Goal: Entertainment & Leisure: Consume media (video, audio)

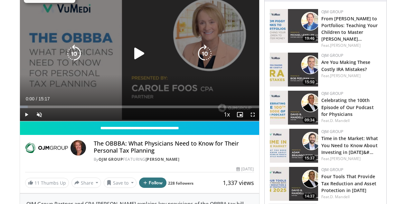
scroll to position [81, 0]
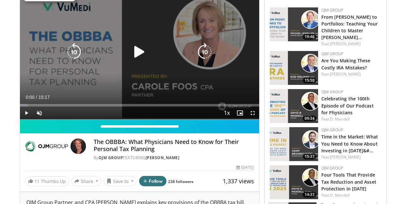
click at [141, 48] on icon "Video Player" at bounding box center [139, 52] width 18 height 18
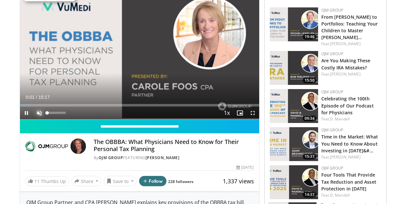
click at [40, 110] on span "Video Player" at bounding box center [39, 112] width 13 height 13
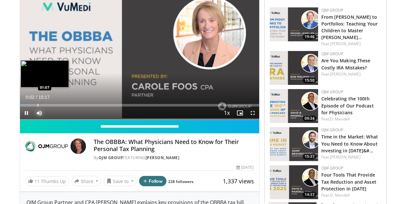
click at [37, 102] on div "Loaded : 4.32% 00:02 01:07" at bounding box center [139, 103] width 239 height 6
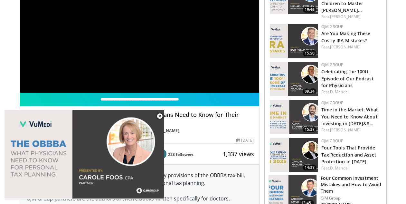
scroll to position [100, 0]
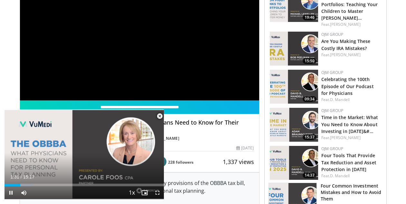
click at [159, 114] on span "Video Player" at bounding box center [159, 116] width 13 height 13
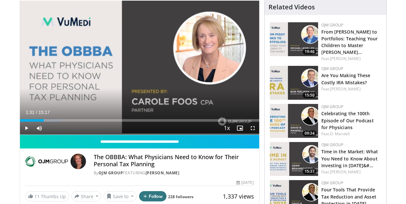
scroll to position [66, 0]
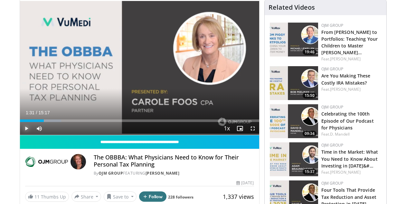
click at [28, 126] on span "Video Player" at bounding box center [26, 128] width 13 height 13
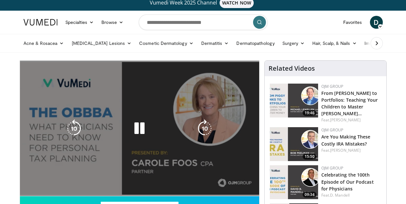
scroll to position [4, 0]
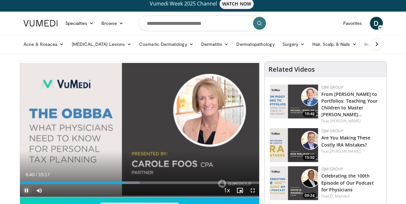
click at [26, 189] on span "Video Player" at bounding box center [26, 190] width 13 height 13
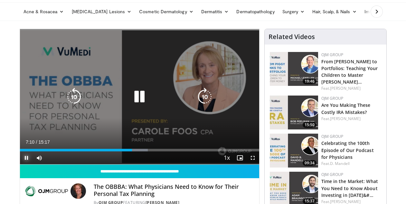
scroll to position [37, 0]
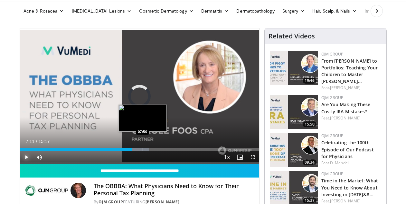
click at [142, 146] on div "Loaded : 54.05% 07:11 07:50" at bounding box center [139, 147] width 239 height 6
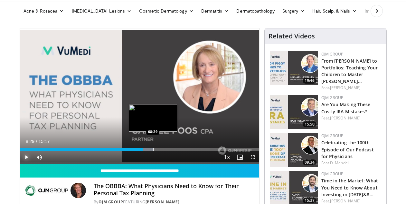
click at [153, 148] on div "Progress Bar" at bounding box center [153, 149] width 1 height 3
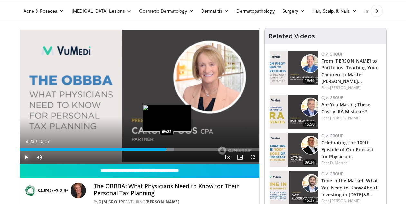
click at [167, 147] on div "Loaded : 64.37% 09:23 09:23" at bounding box center [139, 147] width 239 height 6
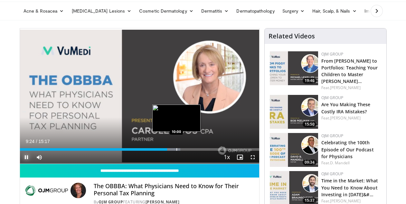
click at [177, 148] on div "Progress Bar" at bounding box center [177, 149] width 1 height 3
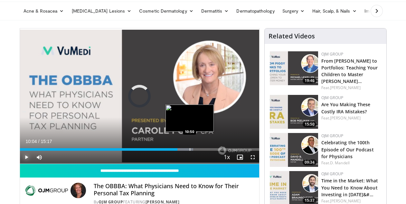
click at [190, 149] on div "Progress Bar" at bounding box center [190, 149] width 1 height 3
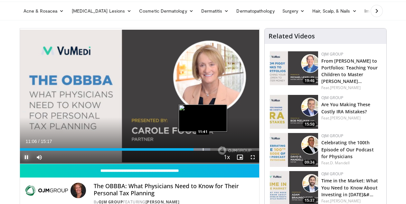
click at [203, 150] on div "Progress Bar" at bounding box center [203, 149] width 1 height 3
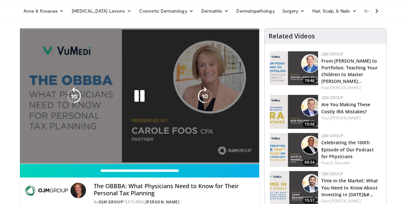
click at [218, 148] on video-js "**********" at bounding box center [139, 95] width 239 height 135
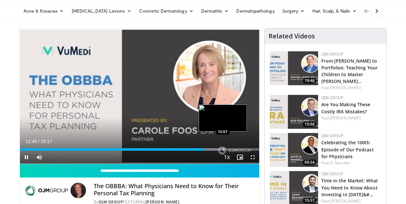
click at [223, 148] on div "Progress Bar" at bounding box center [223, 149] width 1 height 3
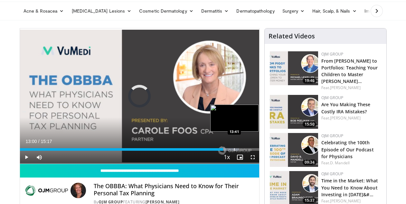
click at [234, 149] on div "Progress Bar" at bounding box center [234, 149] width 1 height 3
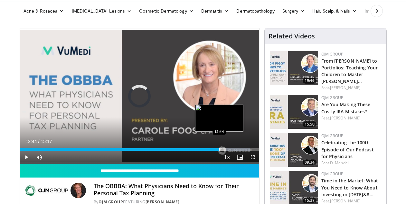
click at [219, 148] on div "Progress Bar" at bounding box center [219, 149] width 1 height 3
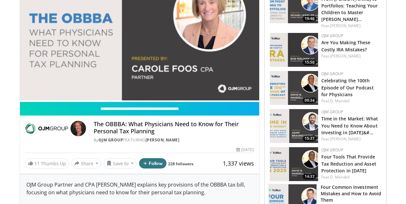
scroll to position [99, 0]
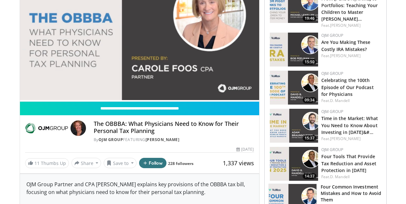
click at [24, 91] on video-js "**********" at bounding box center [139, 33] width 239 height 135
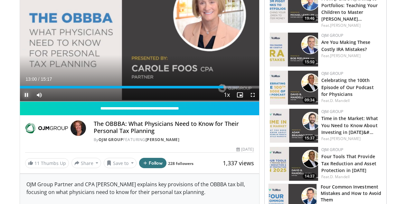
click at [25, 93] on span "Video Player" at bounding box center [26, 94] width 13 height 13
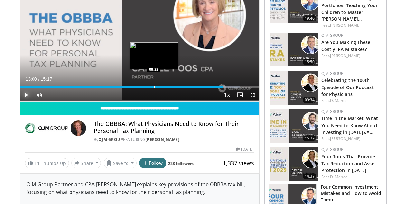
scroll to position [0, 0]
